Goal: Task Accomplishment & Management: Use online tool/utility

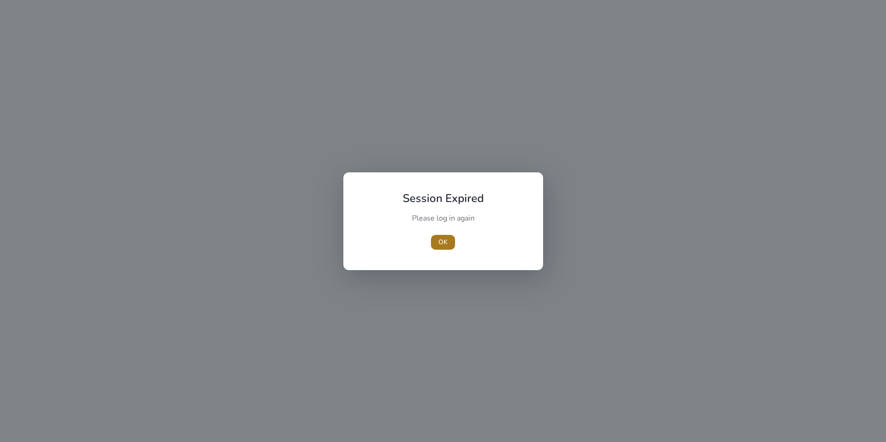
click at [439, 240] on span "OK" at bounding box center [442, 242] width 9 height 10
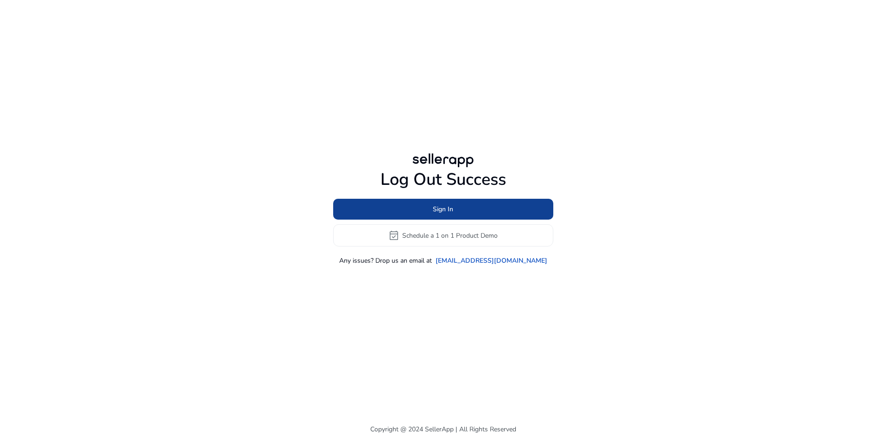
click at [453, 209] on span "Sign In" at bounding box center [443, 209] width 20 height 10
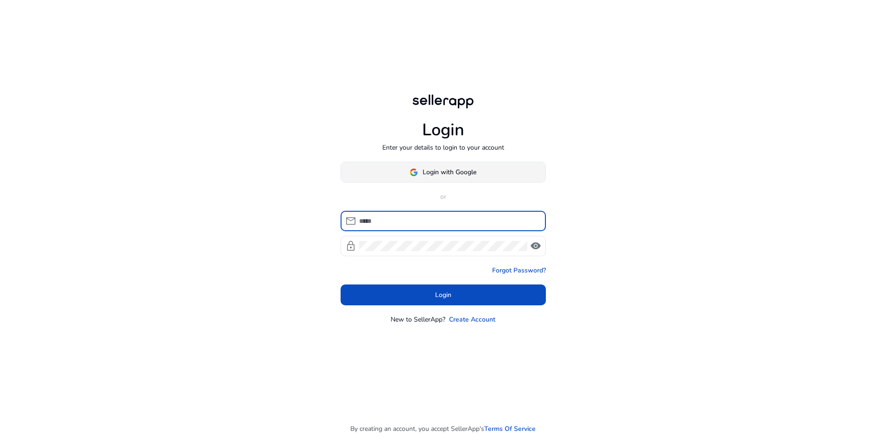
click at [489, 175] on span at bounding box center [443, 172] width 204 height 22
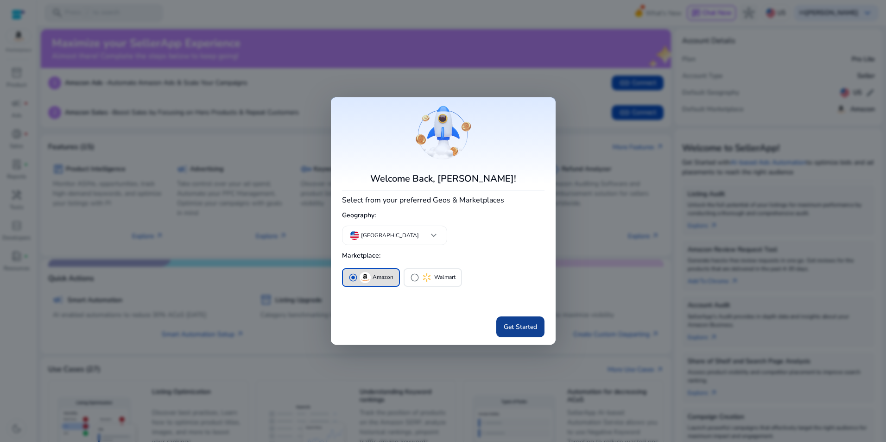
click at [535, 330] on span "Get Started" at bounding box center [520, 327] width 33 height 10
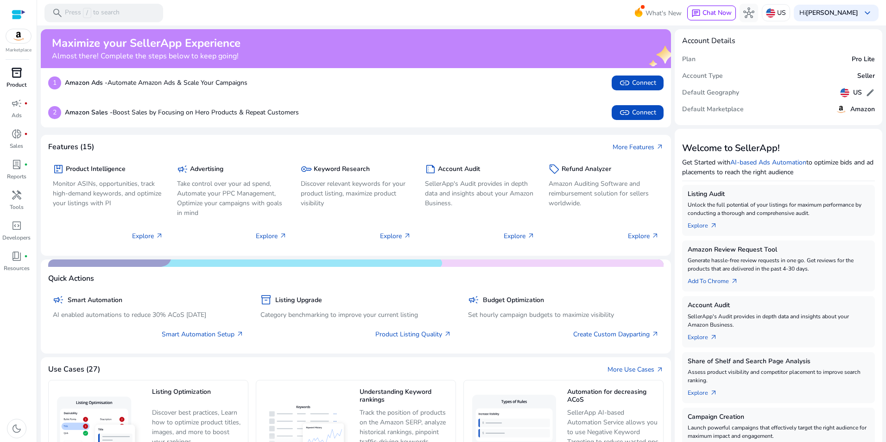
click at [18, 83] on p "Product" at bounding box center [16, 85] width 20 height 8
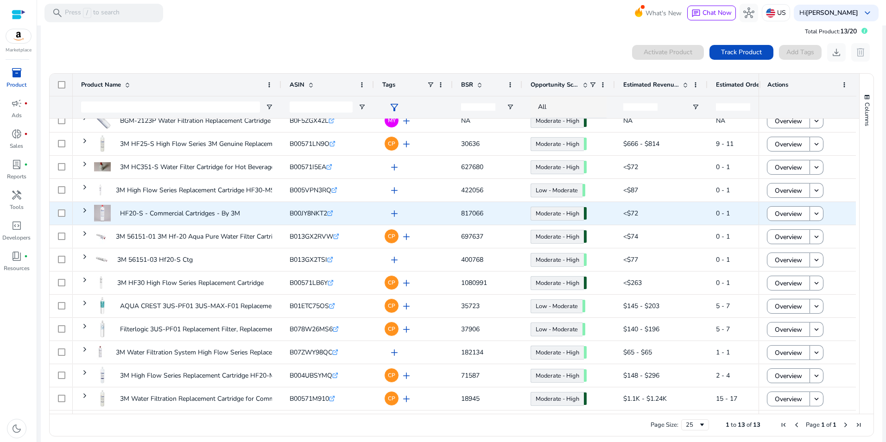
scroll to position [20, 0]
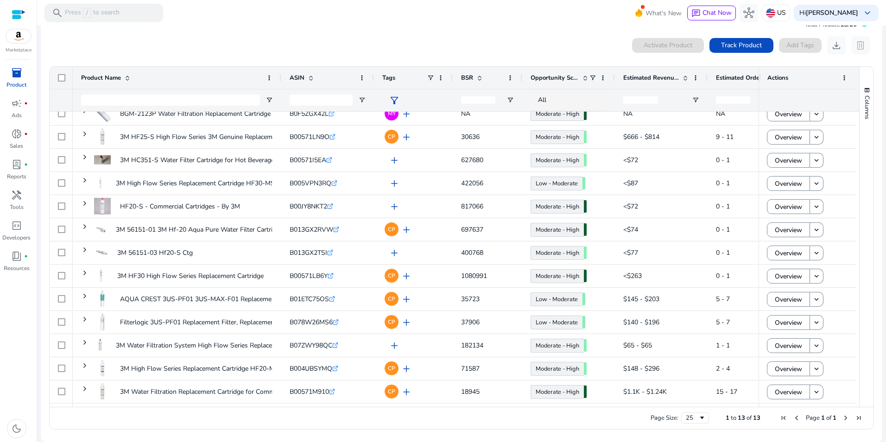
click at [648, 76] on span "Estimated Revenue/Day" at bounding box center [651, 78] width 56 height 8
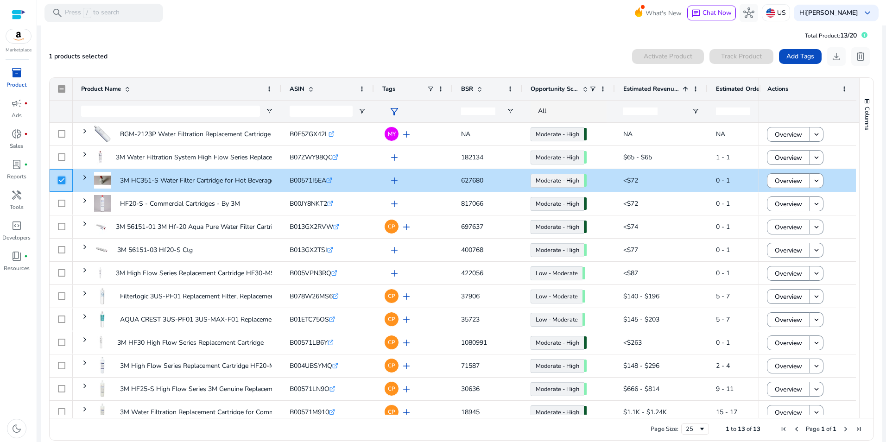
scroll to position [0, 0]
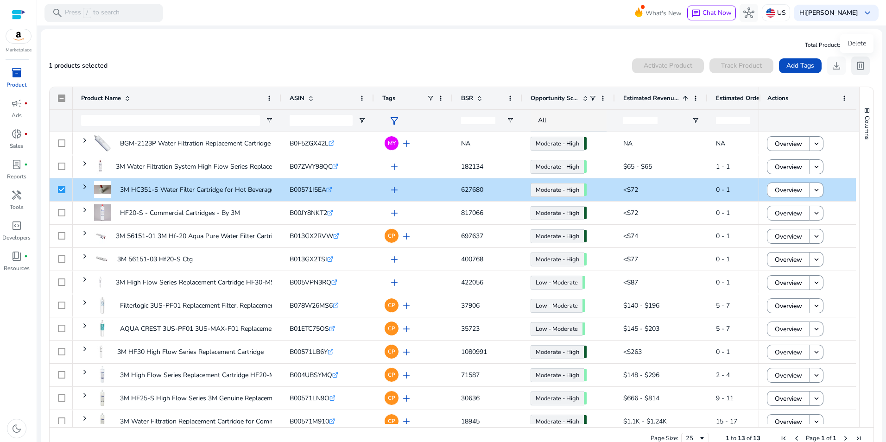
click at [859, 66] on span "delete" at bounding box center [860, 65] width 11 height 11
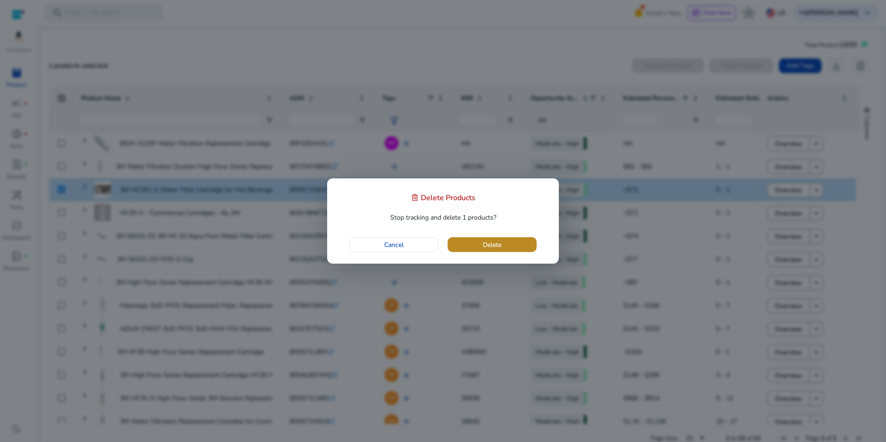
click at [491, 252] on span "button" at bounding box center [492, 244] width 89 height 22
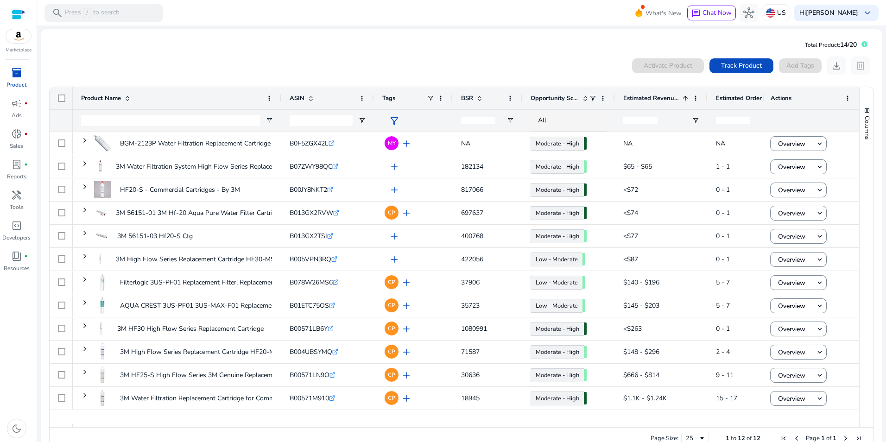
drag, startPoint x: 753, startPoint y: 61, endPoint x: 646, endPoint y: 108, distance: 117.0
click at [753, 61] on span "Track Product" at bounding box center [741, 66] width 41 height 10
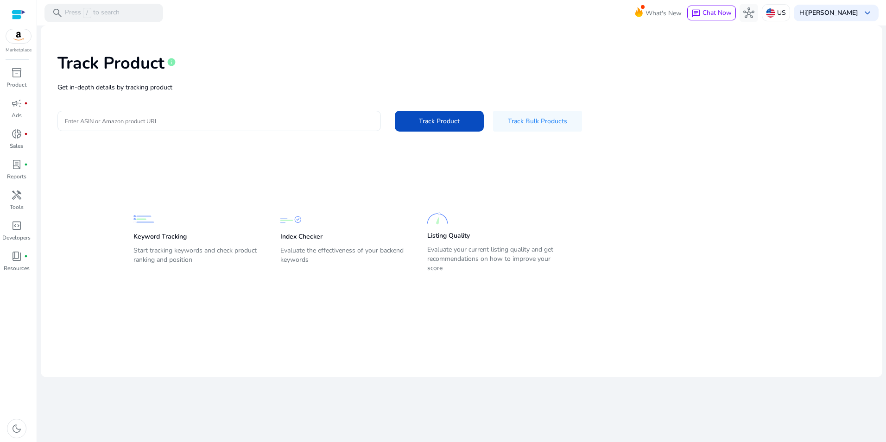
click at [328, 126] on div at bounding box center [219, 121] width 309 height 20
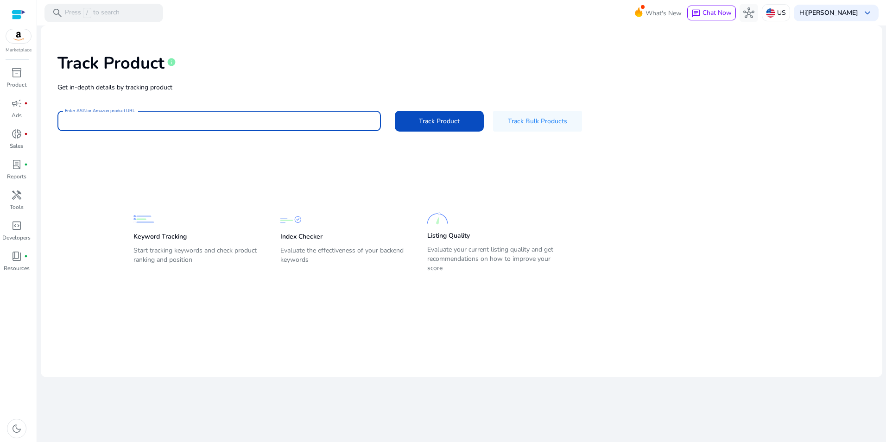
paste input "**********"
type input "**********"
click at [428, 124] on span "Track Product" at bounding box center [439, 121] width 41 height 10
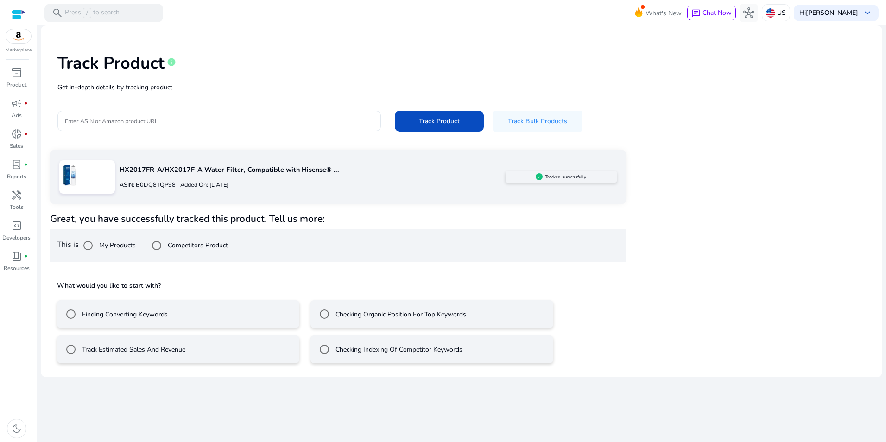
click at [171, 350] on label "Track Estimated Sales And Revenue" at bounding box center [132, 350] width 105 height 10
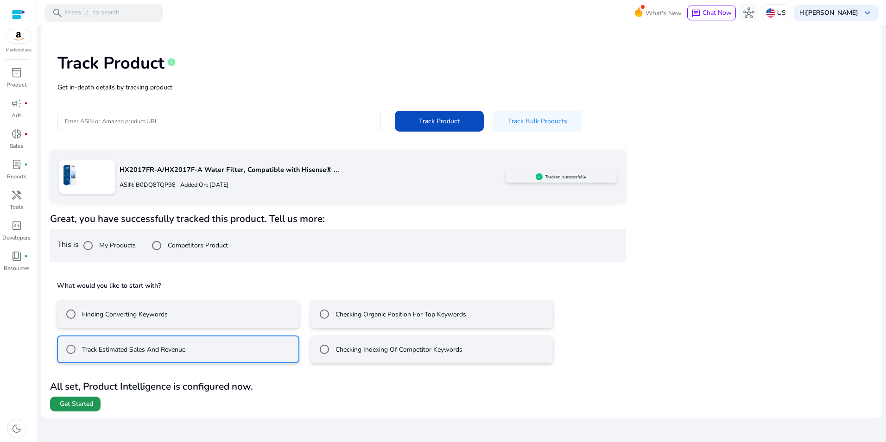
click at [82, 406] on span "Get Started" at bounding box center [76, 403] width 33 height 9
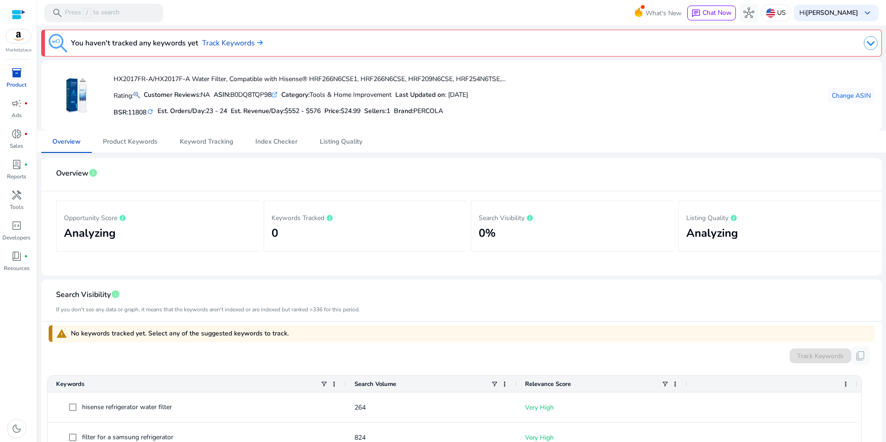
drag, startPoint x: 634, startPoint y: 363, endPoint x: 590, endPoint y: 126, distance: 240.7
click at [590, 126] on mat-card "HX2017FR-A/HX2017F-A Water Filter, Compatible with Hisense® HRF266N6CSE1, HRF26…" at bounding box center [461, 95] width 840 height 70
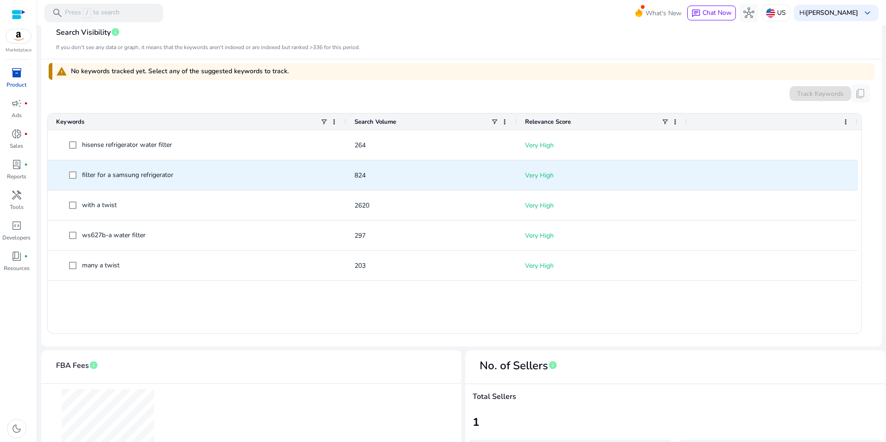
scroll to position [133, 0]
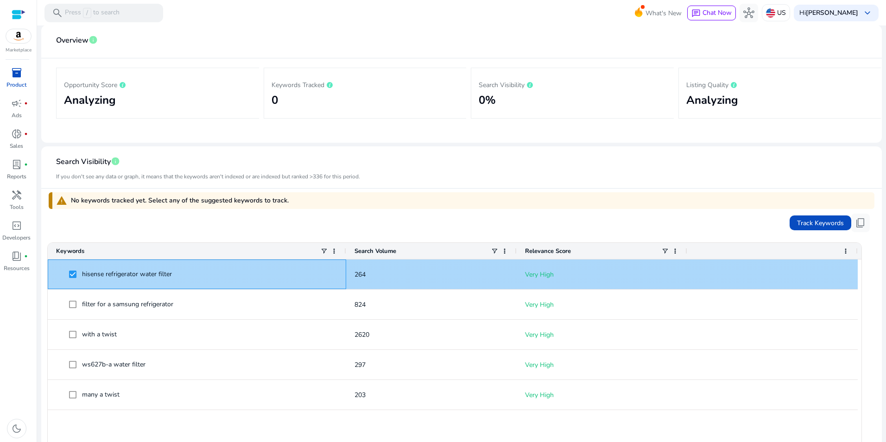
click at [144, 275] on span "hisense refrigerator water filter" at bounding box center [127, 274] width 90 height 9
drag, startPoint x: 84, startPoint y: 274, endPoint x: 178, endPoint y: 275, distance: 94.1
click at [178, 275] on span "hisense refrigerator water filter" at bounding box center [203, 274] width 269 height 19
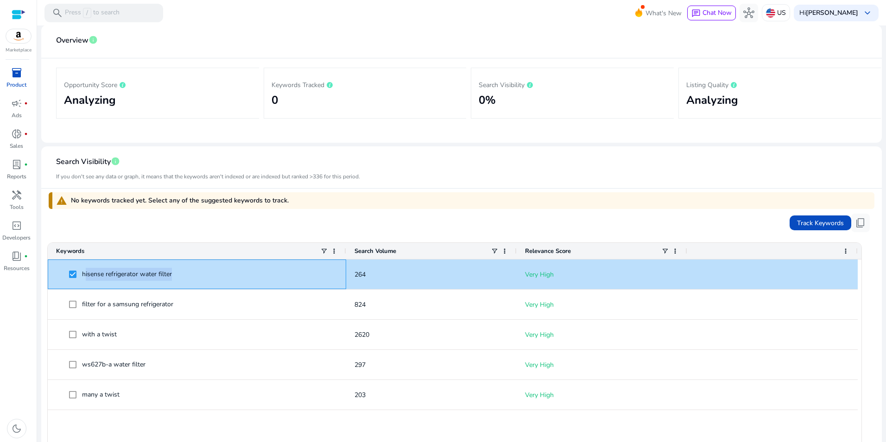
click at [178, 275] on span "hisense refrigerator water filter" at bounding box center [203, 274] width 269 height 19
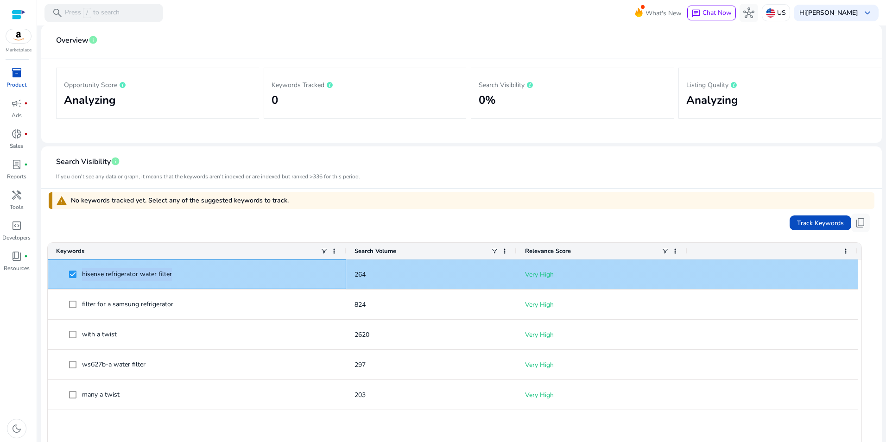
drag, startPoint x: 177, startPoint y: 275, endPoint x: 81, endPoint y: 276, distance: 96.4
click at [81, 276] on span "hisense refrigerator water filter" at bounding box center [203, 274] width 269 height 19
copy span "hisense refrigerator water filter"
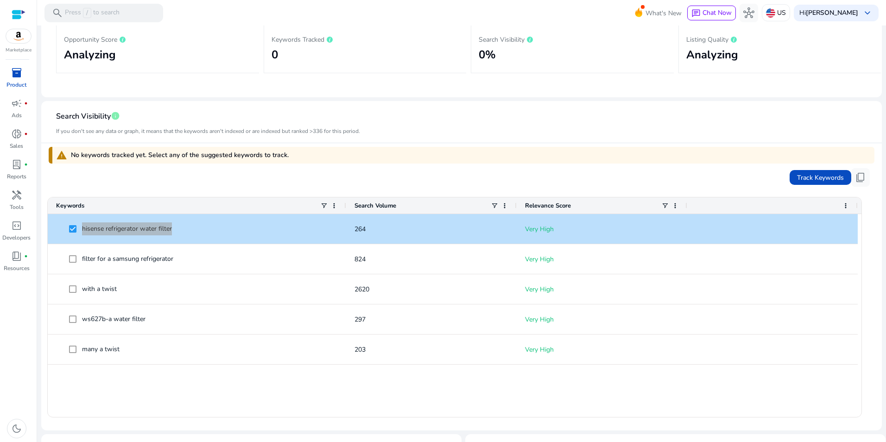
scroll to position [185, 0]
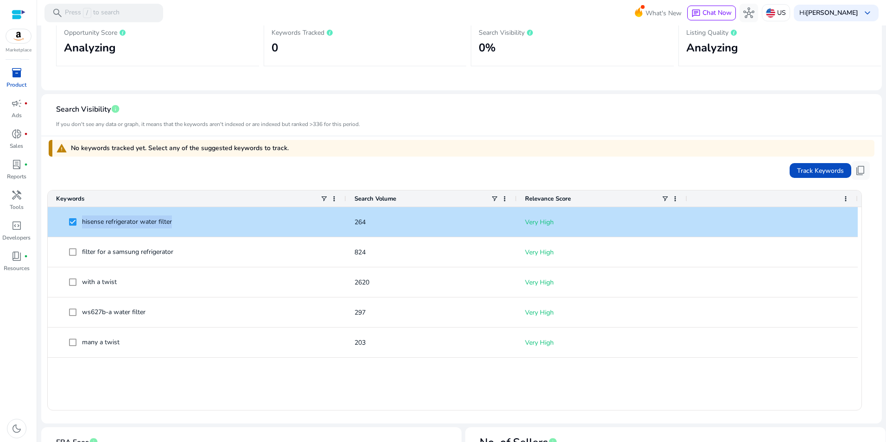
click at [445, 200] on div "Search Volume" at bounding box center [422, 199] width 136 height 12
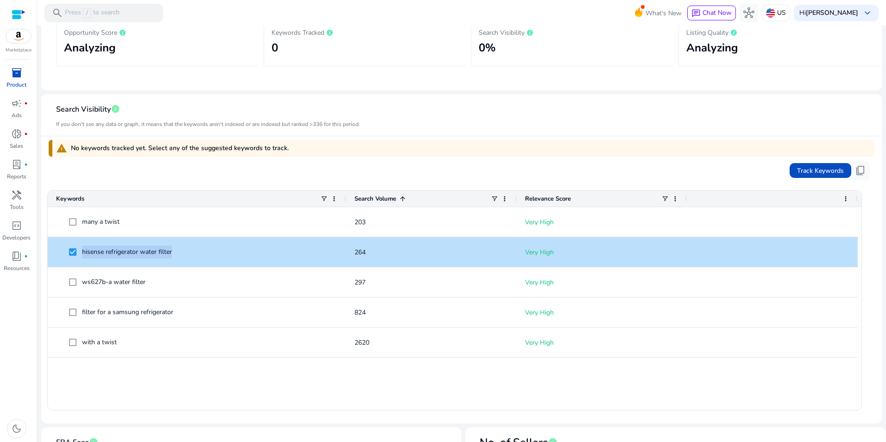
click at [445, 200] on div "Search Volume 1" at bounding box center [422, 199] width 136 height 12
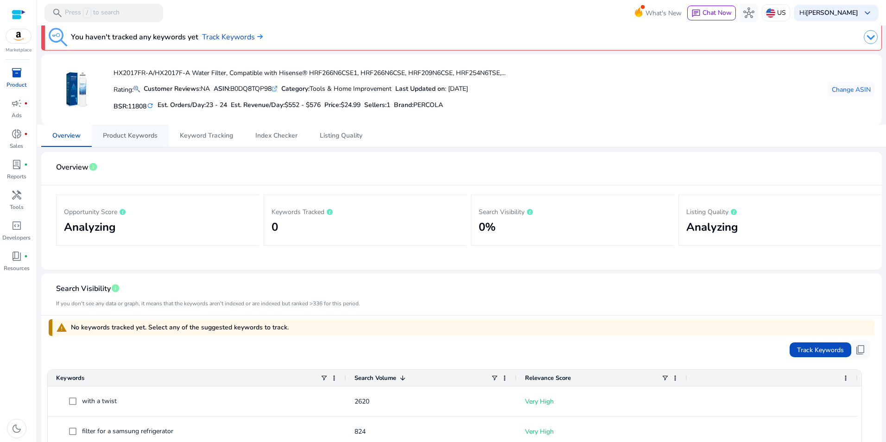
scroll to position [0, 0]
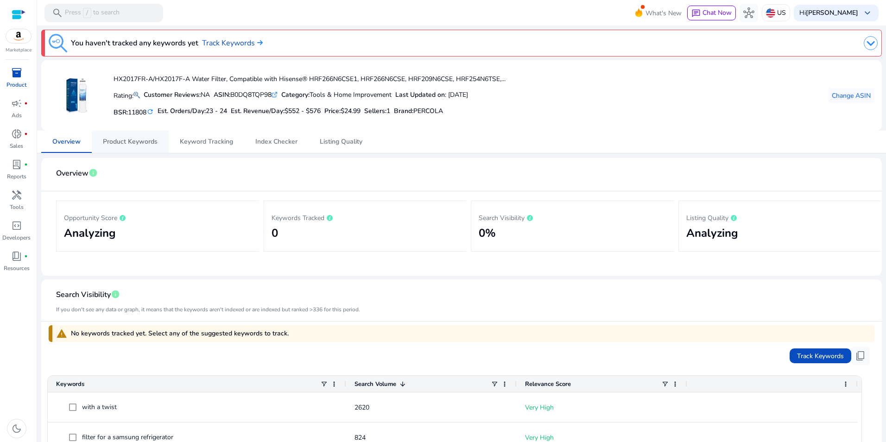
click at [155, 144] on span "Product Keywords" at bounding box center [130, 142] width 55 height 6
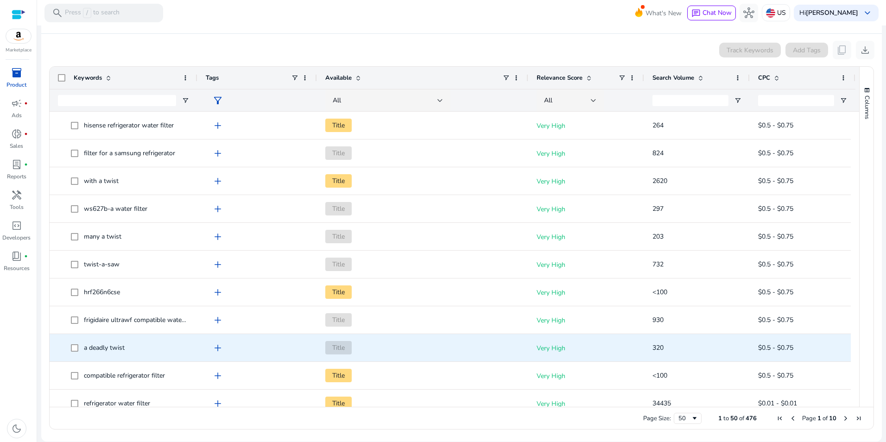
scroll to position [278, 0]
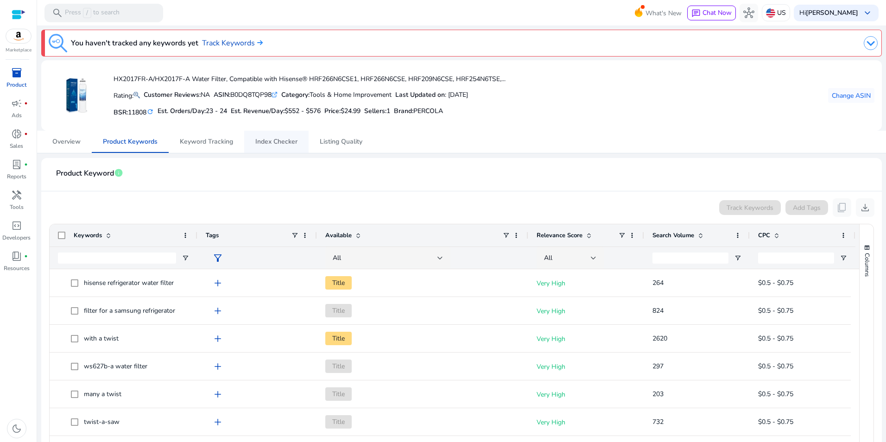
click at [270, 147] on span "Index Checker" at bounding box center [276, 142] width 42 height 22
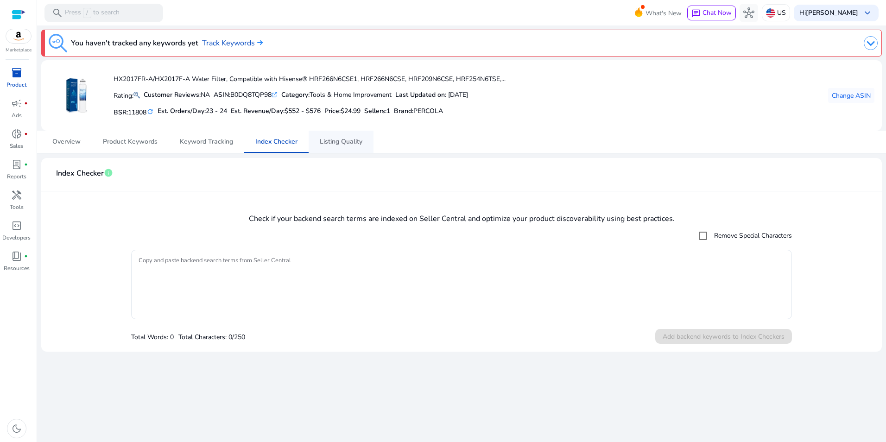
click at [342, 141] on span "Listing Quality" at bounding box center [341, 142] width 43 height 6
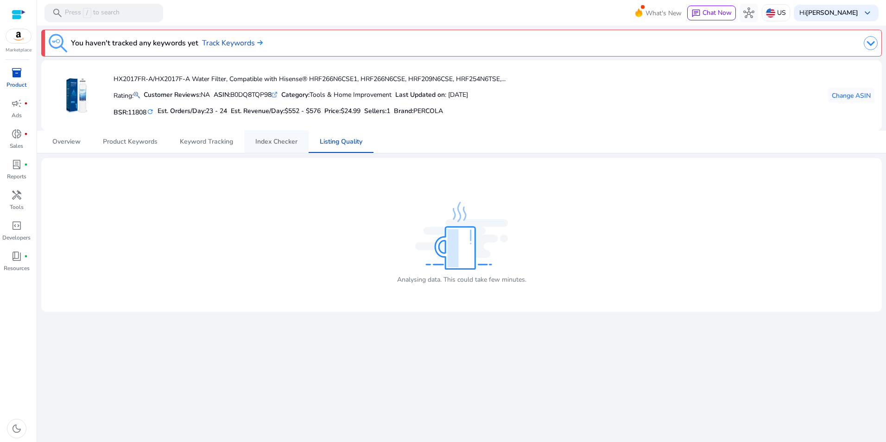
click at [283, 140] on span "Index Checker" at bounding box center [276, 142] width 42 height 6
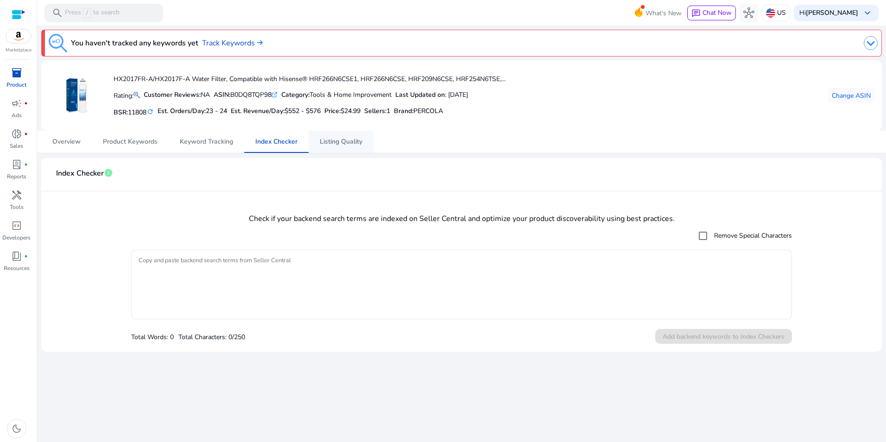
click at [329, 146] on span "Listing Quality" at bounding box center [341, 142] width 43 height 22
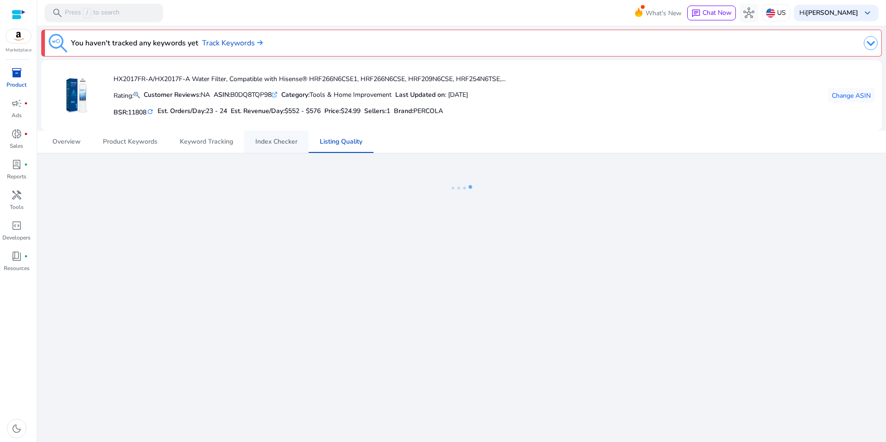
click at [287, 141] on span "Index Checker" at bounding box center [276, 142] width 42 height 6
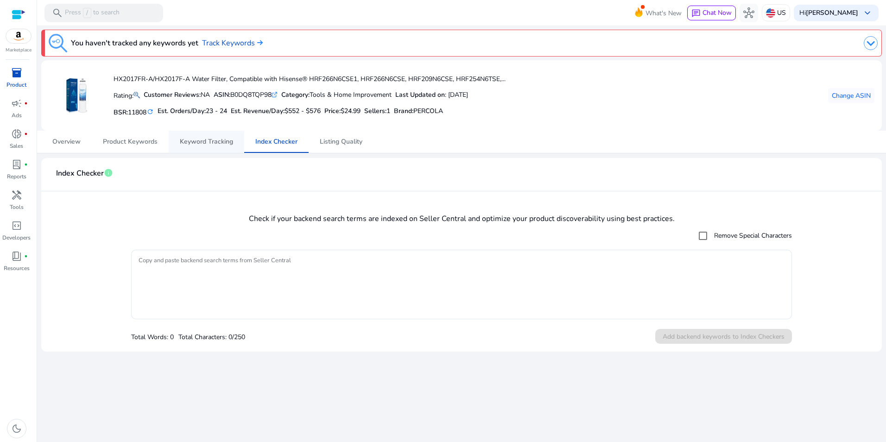
click at [189, 144] on span "Keyword Tracking" at bounding box center [206, 142] width 53 height 6
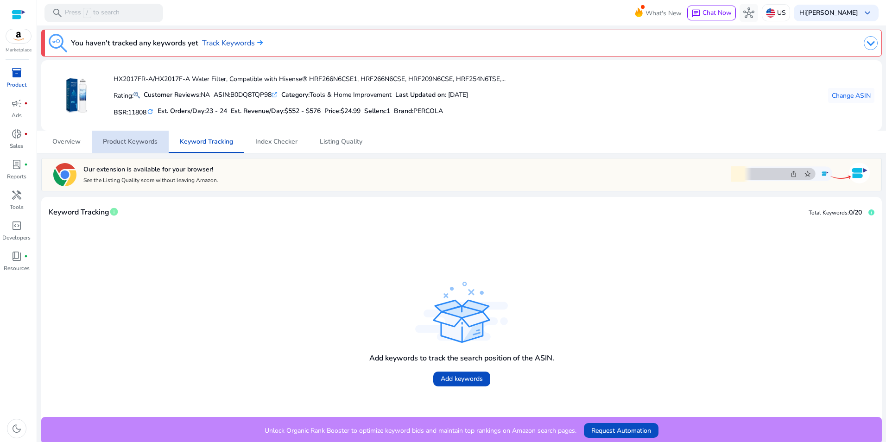
click at [136, 146] on span "Product Keywords" at bounding box center [130, 142] width 55 height 22
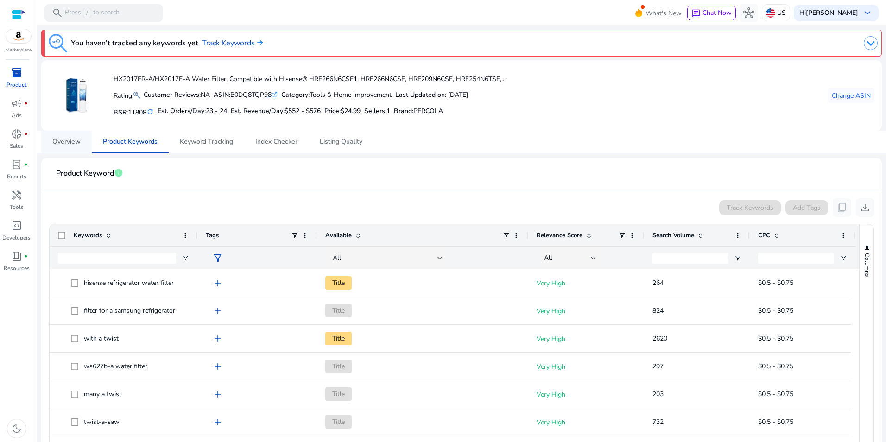
click at [76, 144] on span "Overview" at bounding box center [66, 142] width 28 height 6
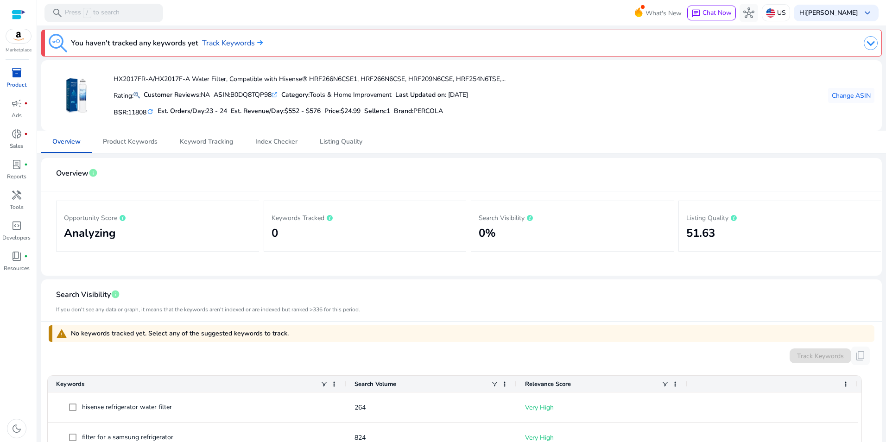
drag, startPoint x: 470, startPoint y: 96, endPoint x: 519, endPoint y: 99, distance: 49.2
click at [519, 99] on div "HX2017FR-A/HX2017F-A Water Filter, Compatible with Hisense® HRF266N6CSE1, HRF26…" at bounding box center [462, 96] width 826 height 56
click at [258, 91] on div "ASIN: B0DQ8TQP98 .st0{fill:#2c8af8}" at bounding box center [246, 95] width 64 height 10
